Goal: Task Accomplishment & Management: Manage account settings

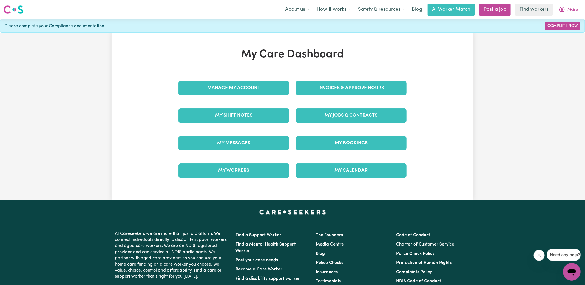
click at [315, 77] on div "Invoices & Approve Hours" at bounding box center [350, 87] width 117 height 27
click at [315, 86] on link "Invoices & Approve Hours" at bounding box center [351, 88] width 111 height 14
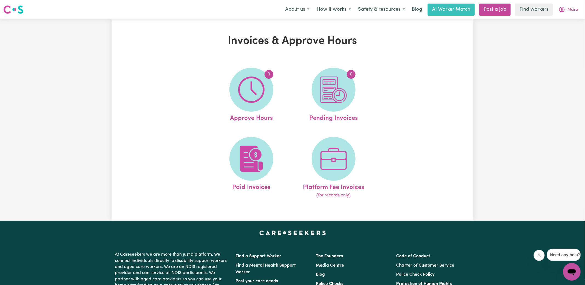
drag, startPoint x: 258, startPoint y: 87, endPoint x: 252, endPoint y: 86, distance: 6.0
click at [258, 86] on img at bounding box center [251, 89] width 26 height 26
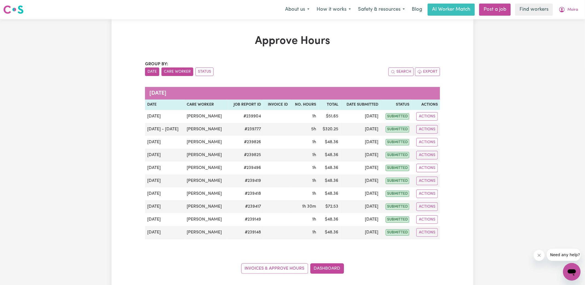
click at [174, 69] on button "Care Worker" at bounding box center [177, 71] width 32 height 8
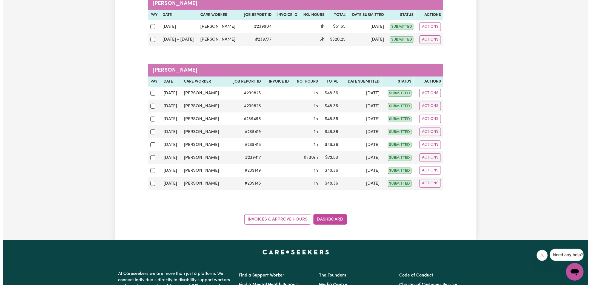
scroll to position [96, 0]
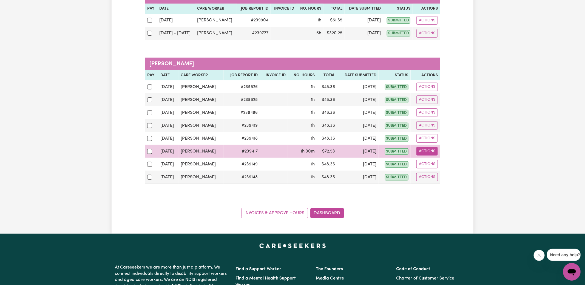
click at [424, 151] on button "Actions" at bounding box center [426, 151] width 21 height 8
click at [428, 161] on link "View Job Report" at bounding box center [440, 163] width 47 height 11
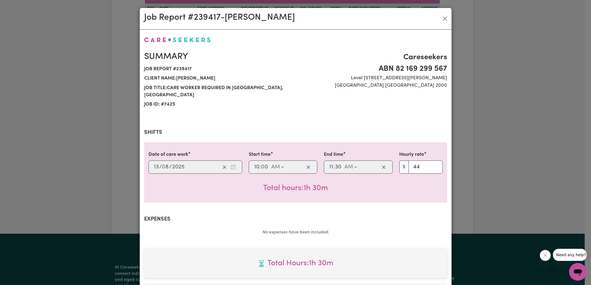
click at [497, 140] on div "Job Report # 239417 - [PERSON_NAME] Summary Job report # 239417 Client name: [P…" at bounding box center [295, 142] width 591 height 285
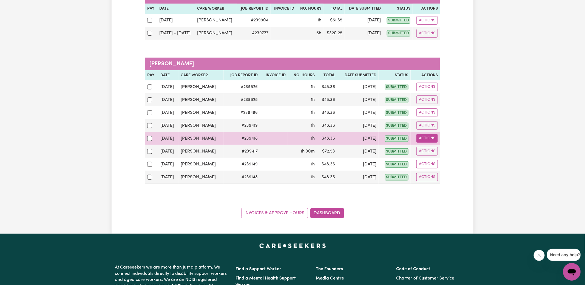
click at [425, 136] on button "Actions" at bounding box center [426, 138] width 21 height 8
click at [428, 146] on link "View Job Report" at bounding box center [440, 150] width 47 height 11
select select "pm"
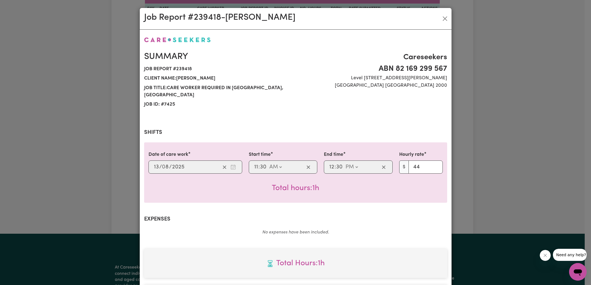
click at [470, 135] on div "Job Report # 239418 - [PERSON_NAME] Summary Job report # 239418 Client name: [P…" at bounding box center [295, 142] width 591 height 285
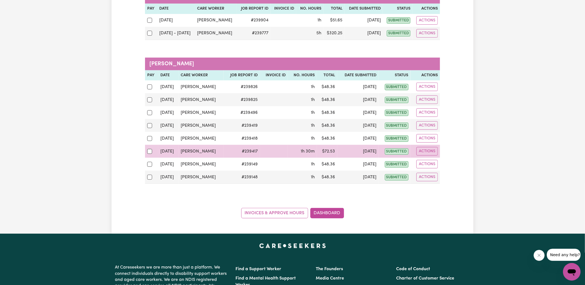
drag, startPoint x: 421, startPoint y: 150, endPoint x: 423, endPoint y: 154, distance: 4.3
click at [421, 150] on button "Actions" at bounding box center [426, 151] width 21 height 8
click at [428, 161] on link "View Job Report" at bounding box center [440, 163] width 47 height 11
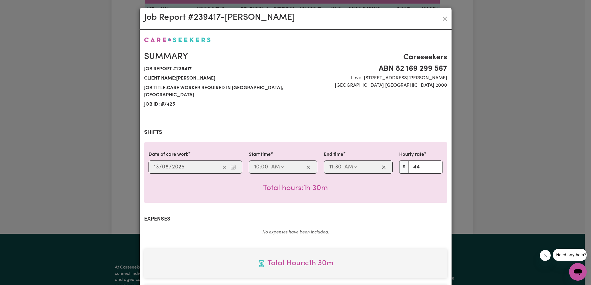
click at [483, 150] on div "Job Report # 239417 - [PERSON_NAME] Summary Job report # 239417 Client name: [P…" at bounding box center [295, 142] width 591 height 285
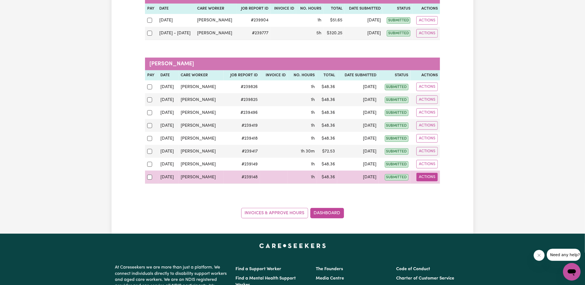
click at [423, 173] on button "Actions" at bounding box center [426, 177] width 21 height 8
click at [440, 187] on link "View Job Report" at bounding box center [440, 189] width 47 height 11
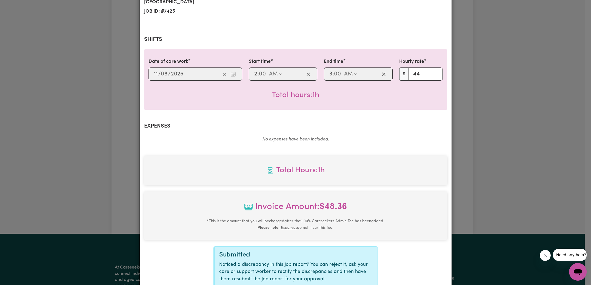
scroll to position [144, 0]
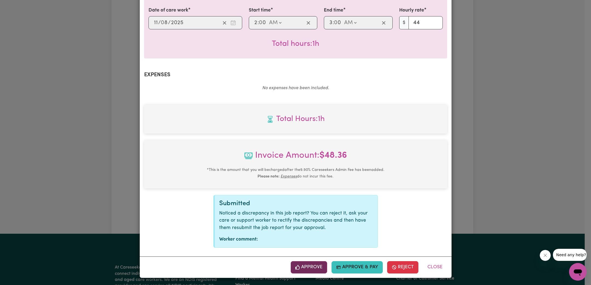
click at [308, 264] on button "Approve" at bounding box center [309, 267] width 37 height 12
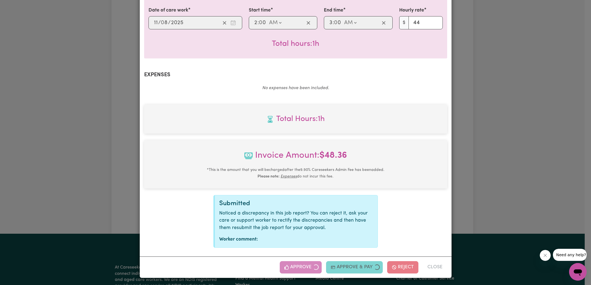
click at [488, 163] on div "Job Report # 239148 - [PERSON_NAME] Summary Job report # 239148 Client name: [P…" at bounding box center [295, 142] width 591 height 285
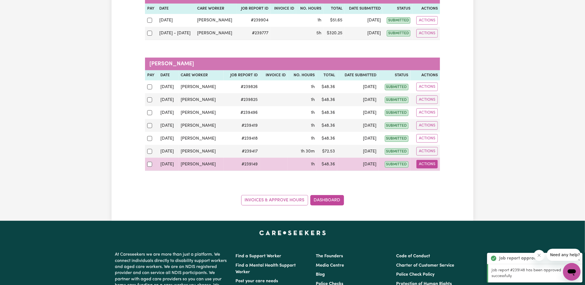
click at [434, 162] on button "Actions" at bounding box center [426, 164] width 21 height 8
click at [438, 171] on link "View Job Report" at bounding box center [440, 176] width 47 height 11
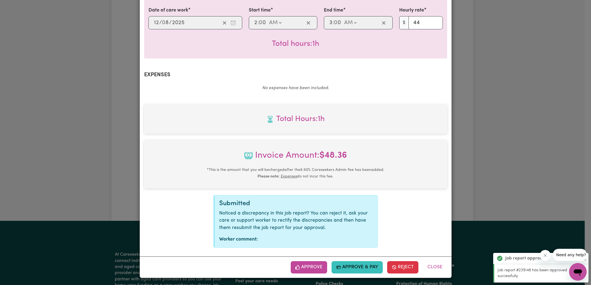
click at [319, 264] on button "Approve" at bounding box center [309, 267] width 37 height 12
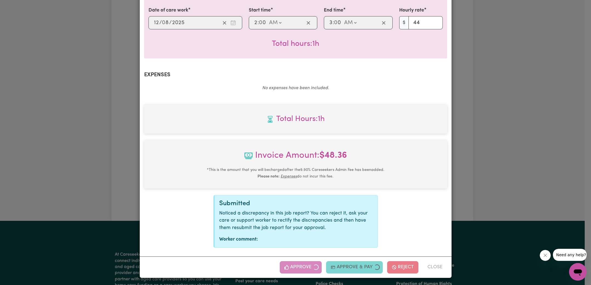
click at [474, 131] on div "Job Report # 239149 - [PERSON_NAME] Summary Job report # 239149 Client name: [P…" at bounding box center [295, 142] width 591 height 285
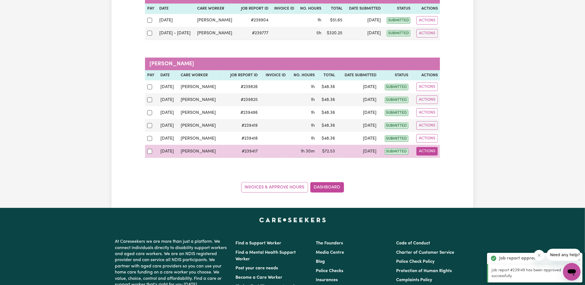
click at [428, 148] on button "Actions" at bounding box center [426, 151] width 21 height 8
click at [431, 162] on link "View Job Report" at bounding box center [440, 163] width 47 height 11
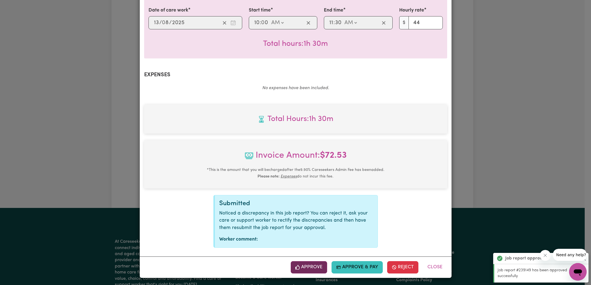
click at [313, 266] on button "Approve" at bounding box center [309, 267] width 37 height 12
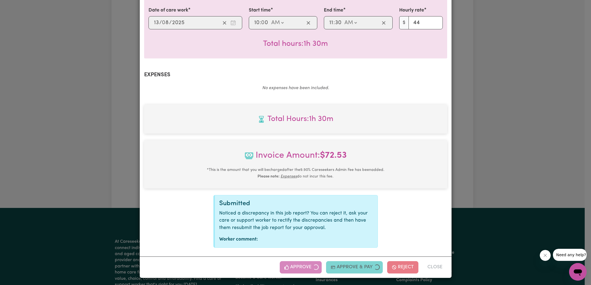
click at [464, 157] on div "Job Report # 239417 - [PERSON_NAME] Summary Job report # 239417 Client name: [P…" at bounding box center [295, 142] width 591 height 285
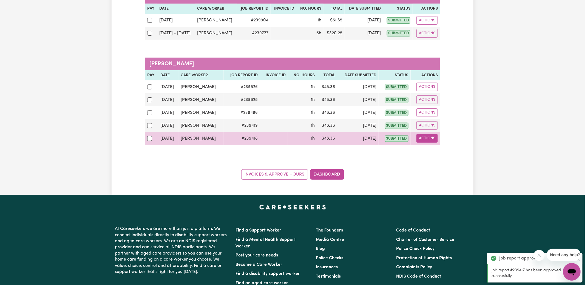
click at [428, 136] on button "Actions" at bounding box center [426, 138] width 21 height 8
click at [439, 151] on link "View Job Report" at bounding box center [440, 150] width 47 height 11
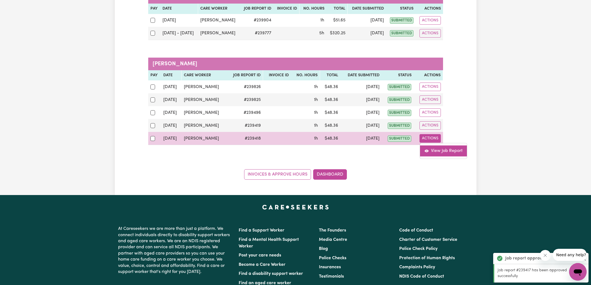
select select "pm"
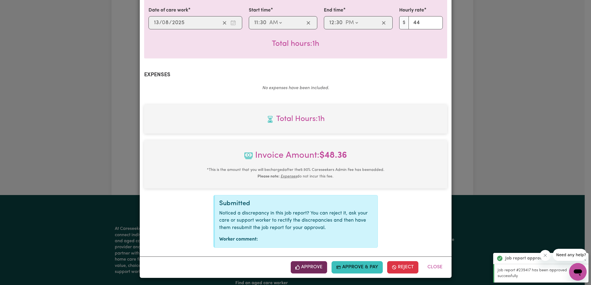
click at [308, 269] on button "Approve" at bounding box center [309, 267] width 37 height 12
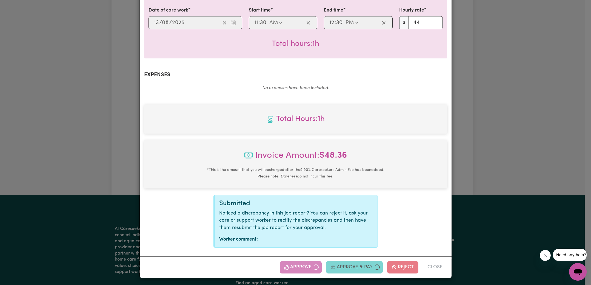
click at [454, 181] on div "Job Report # 239418 - [PERSON_NAME] Summary Job report # 239418 Client name: [P…" at bounding box center [295, 142] width 591 height 285
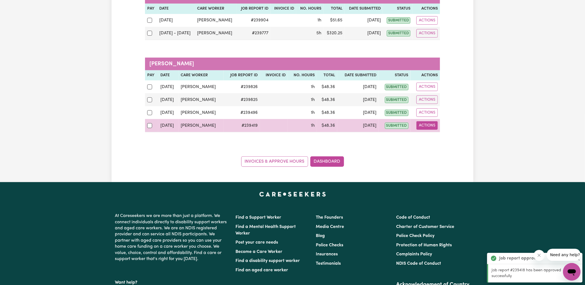
click at [432, 125] on button "Actions" at bounding box center [426, 125] width 21 height 8
click at [442, 138] on link "View Job Report" at bounding box center [440, 137] width 47 height 11
select select "pm"
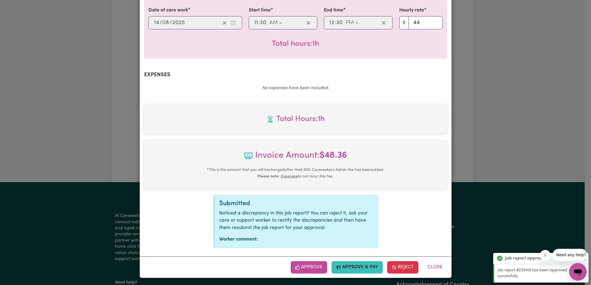
click at [311, 268] on button "Approve" at bounding box center [309, 267] width 37 height 12
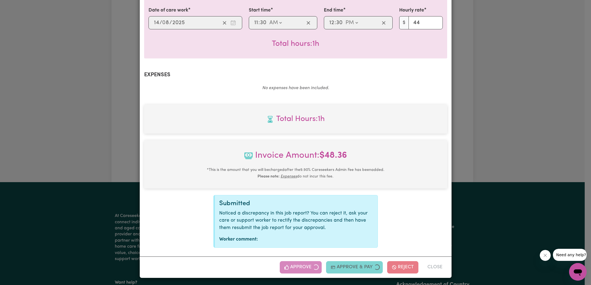
click at [479, 151] on div "Job Report # 239419 - [PERSON_NAME] Summary Job report # 239419 Client name: [P…" at bounding box center [295, 142] width 591 height 285
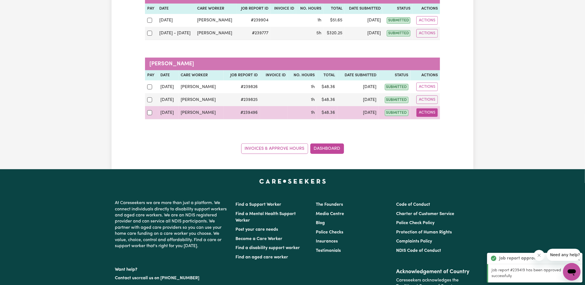
click at [427, 112] on button "Actions" at bounding box center [426, 112] width 21 height 8
click at [438, 124] on link "View Job Report" at bounding box center [440, 124] width 47 height 11
select select "pm"
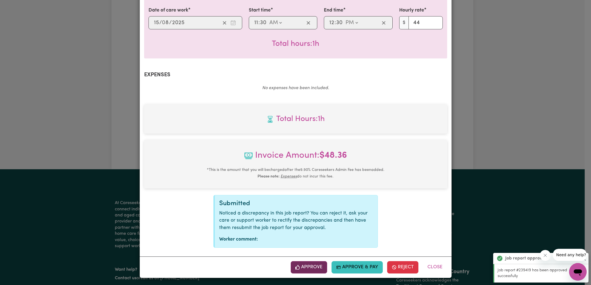
click at [313, 266] on button "Approve" at bounding box center [309, 267] width 37 height 12
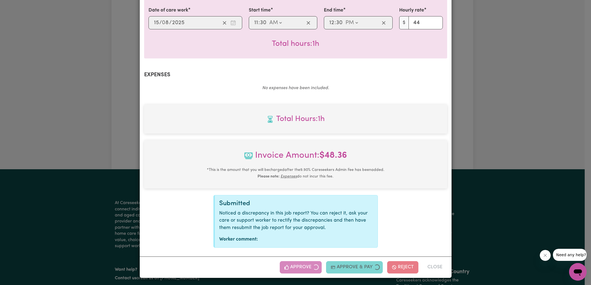
click at [471, 132] on div "Job Report # 239496 - [GEOGRAPHIC_DATA][PERSON_NAME] Summary Job report # 23949…" at bounding box center [295, 142] width 591 height 285
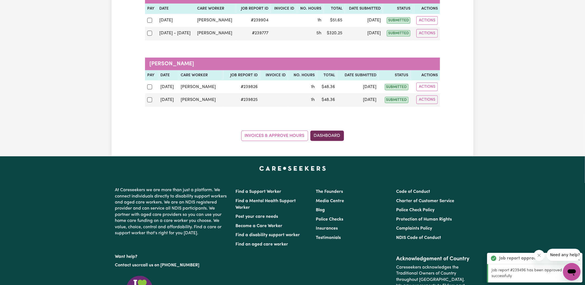
click at [338, 132] on link "Dashboard" at bounding box center [327, 135] width 34 height 10
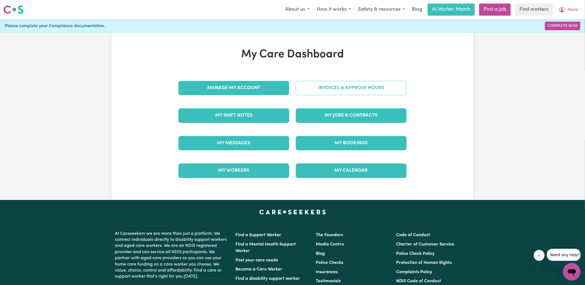
click at [342, 89] on link "Invoices & Approve Hours" at bounding box center [351, 88] width 111 height 14
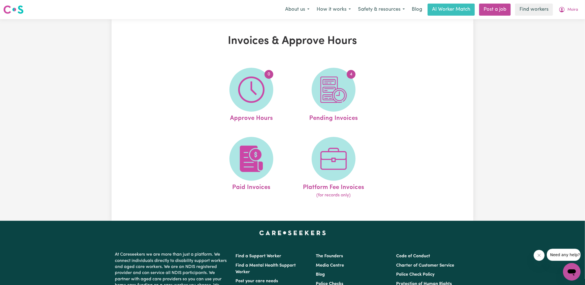
click at [346, 95] on img at bounding box center [333, 89] width 26 height 26
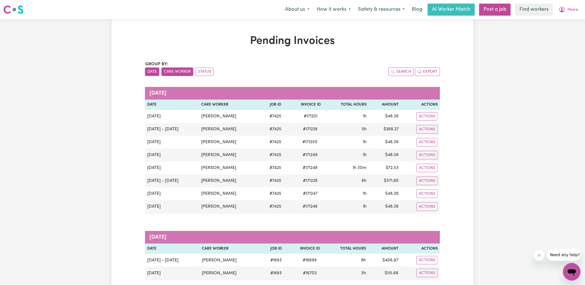
click at [178, 71] on button "Care Worker" at bounding box center [177, 71] width 32 height 8
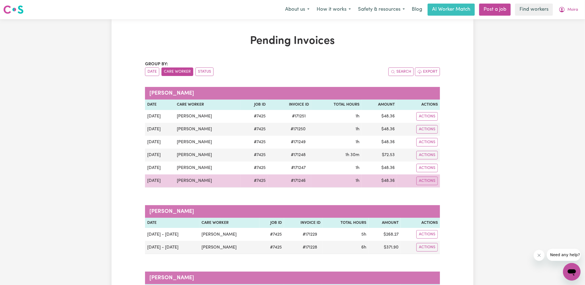
click at [300, 177] on span "# 171246" at bounding box center [297, 180] width 21 height 7
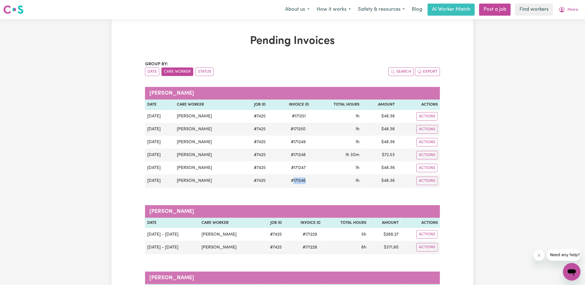
copy span "171246"
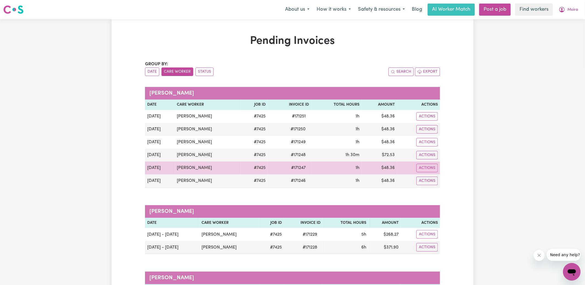
click at [296, 166] on span "# 171247" at bounding box center [298, 167] width 21 height 7
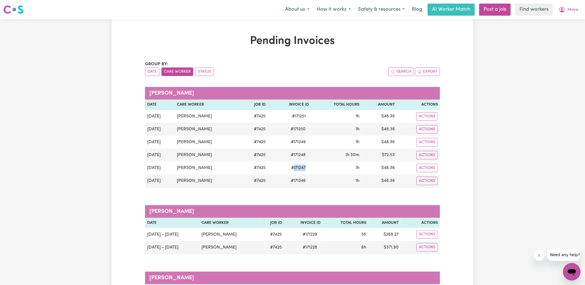
copy span "171247"
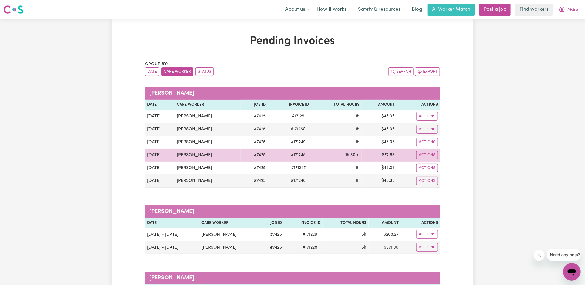
click at [297, 152] on span "# 171248" at bounding box center [297, 154] width 21 height 7
click at [290, 153] on span "# 171248" at bounding box center [297, 154] width 21 height 7
click at [299, 155] on span "# 171248" at bounding box center [297, 154] width 21 height 7
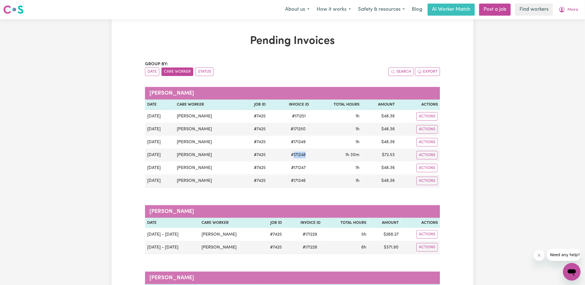
copy span "171248"
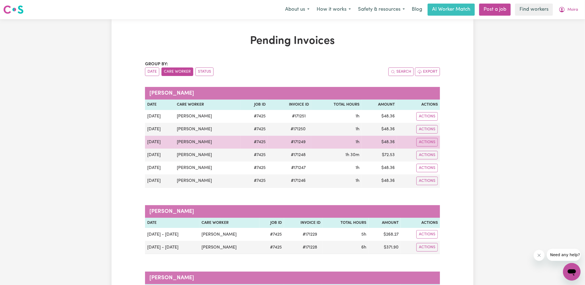
click at [296, 139] on span "# 171249" at bounding box center [297, 142] width 21 height 7
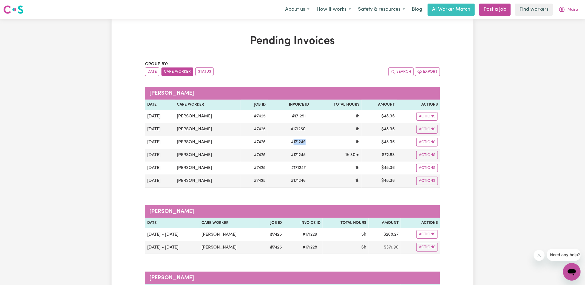
copy span "171249"
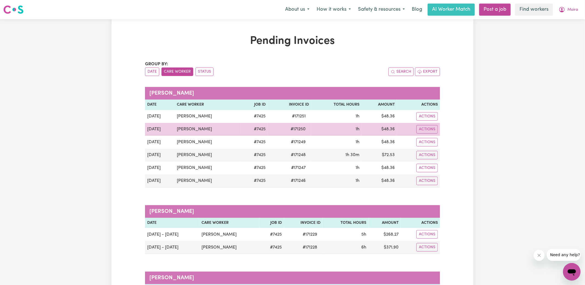
click at [294, 127] on span "# 171250" at bounding box center [298, 129] width 22 height 7
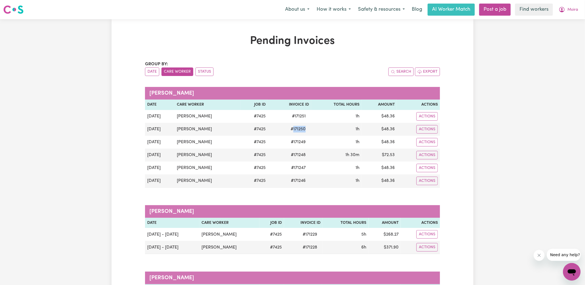
copy span "171250"
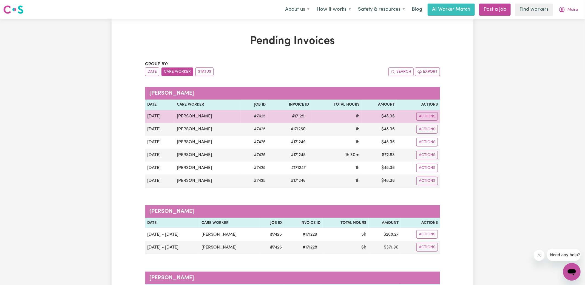
click at [299, 117] on span "# 171251" at bounding box center [298, 116] width 20 height 7
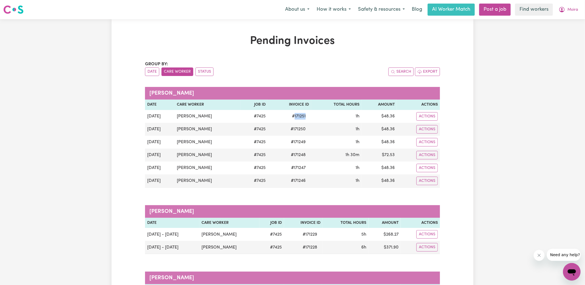
copy span "171251"
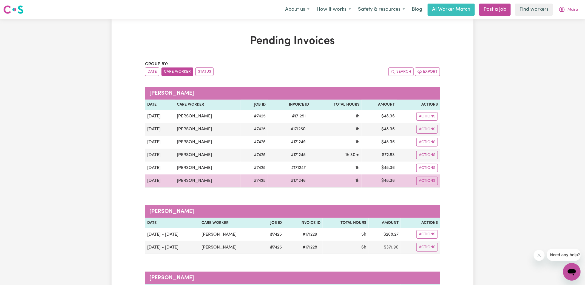
click at [389, 181] on td "$ 48.36" at bounding box center [378, 180] width 35 height 13
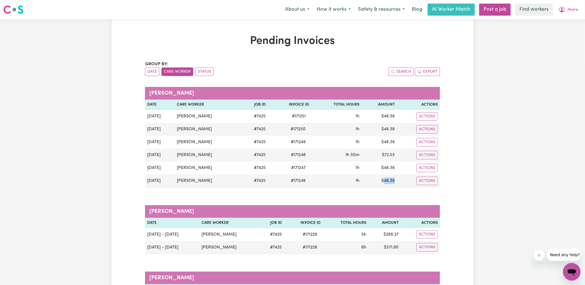
copy td "48.36"
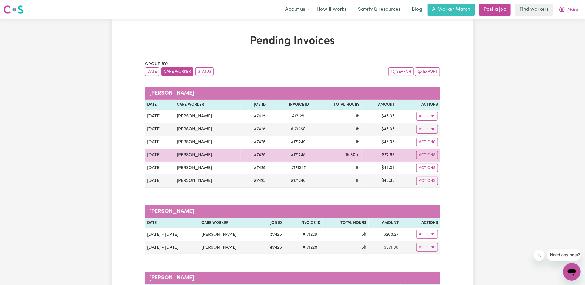
click at [389, 156] on td "$ 72.53" at bounding box center [378, 154] width 35 height 13
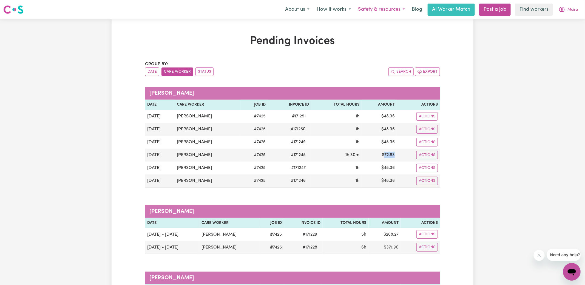
copy td "72.53"
